Goal: Information Seeking & Learning: Check status

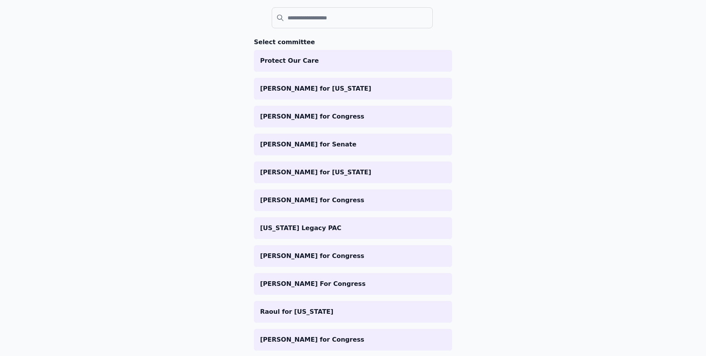
scroll to position [79, 0]
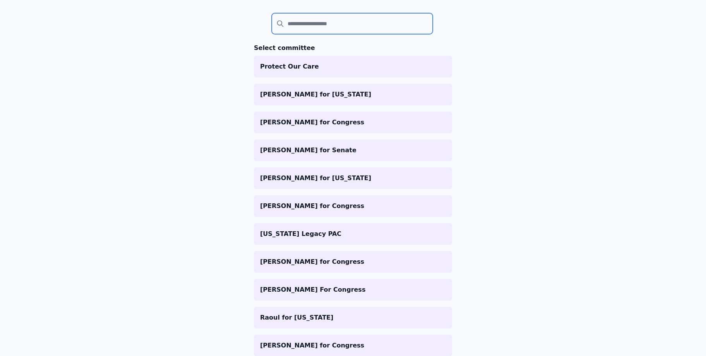
click at [294, 21] on input "search" at bounding box center [352, 23] width 161 height 21
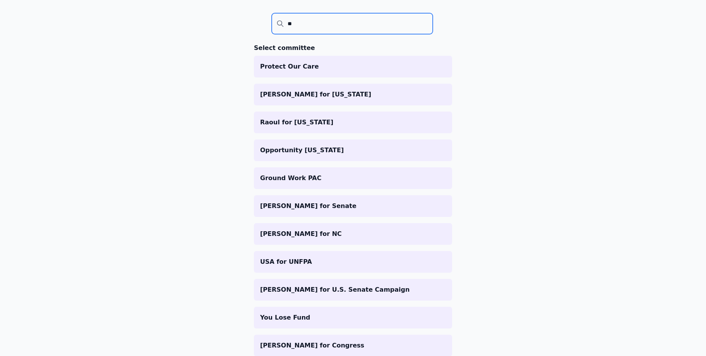
scroll to position [38, 0]
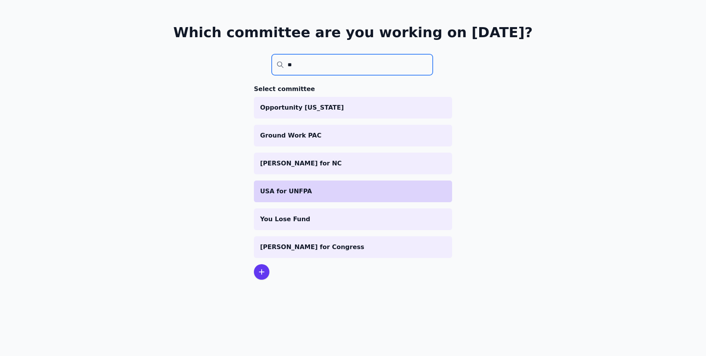
type input "**"
click at [323, 189] on p "USA for UNFPA" at bounding box center [353, 191] width 186 height 9
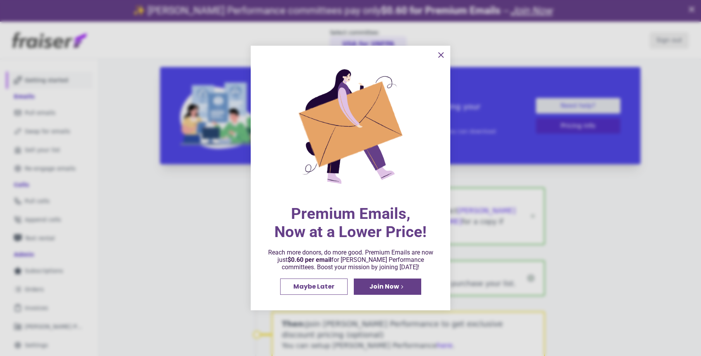
click at [438, 55] on icon "information" at bounding box center [440, 54] width 9 height 9
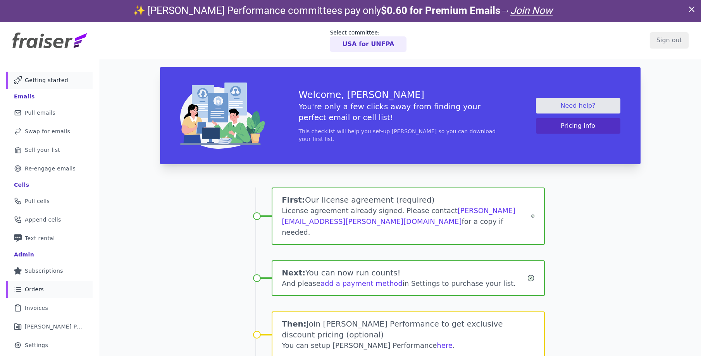
click at [49, 289] on link "List Icon Outline of bulleted list Orders" at bounding box center [49, 289] width 86 height 17
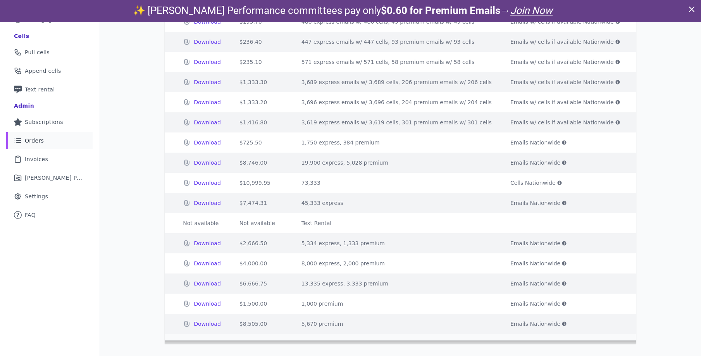
scroll to position [0, 310]
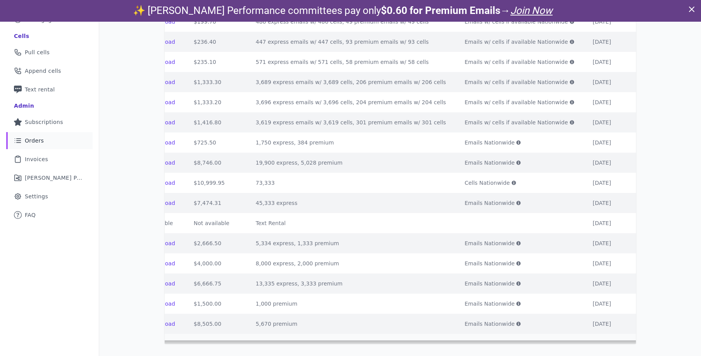
click at [327, 115] on td "3,619 express emails w/ 3,619 cells, 301 premium emails w/ 301 cells" at bounding box center [350, 122] width 209 height 20
click at [569, 120] on icon at bounding box center [571, 122] width 4 height 4
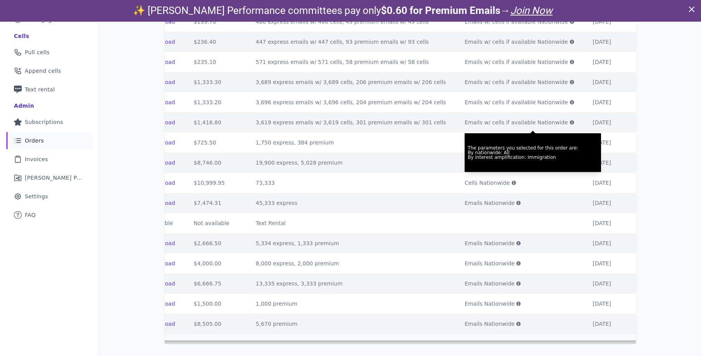
click at [569, 100] on icon at bounding box center [571, 102] width 5 height 5
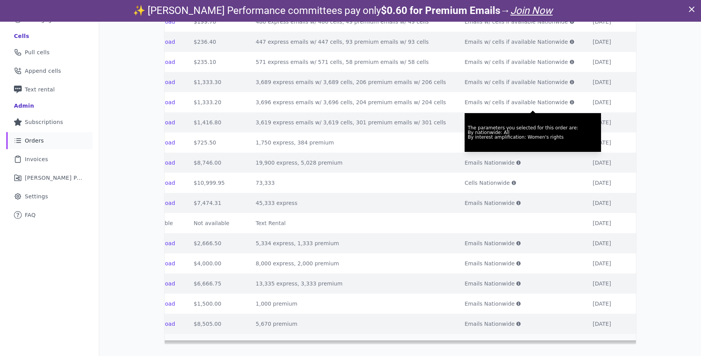
click at [569, 80] on icon at bounding box center [571, 82] width 4 height 4
